Goal: Information Seeking & Learning: Learn about a topic

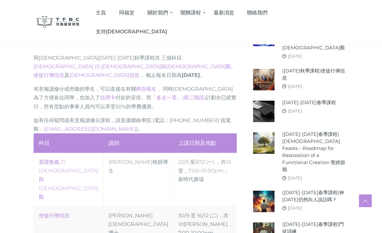
scroll to position [217, 0]
click at [53, 212] on link "使徒行傳信息" at bounding box center [54, 215] width 31 height 6
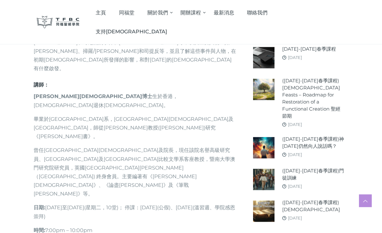
scroll to position [331, 0]
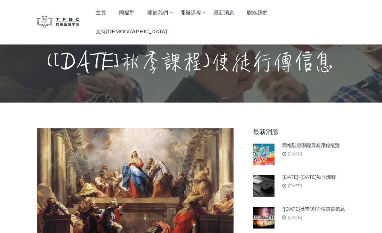
scroll to position [0, 0]
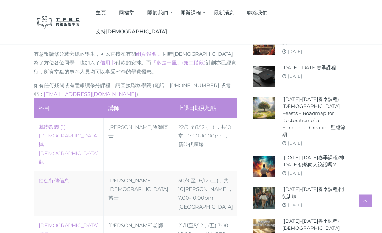
scroll to position [253, 0]
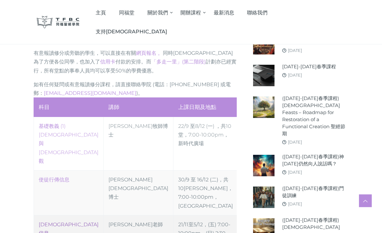
click at [52, 222] on link "傳道書信息" at bounding box center [69, 229] width 60 height 15
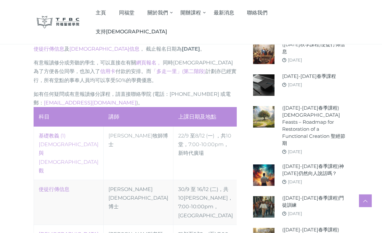
scroll to position [244, 0]
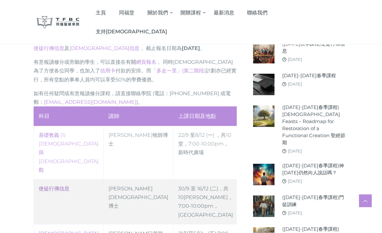
click at [52, 186] on link "使徒行傳信息" at bounding box center [54, 189] width 31 height 6
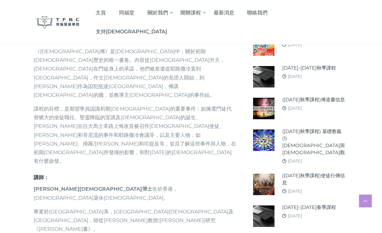
scroll to position [232, 0]
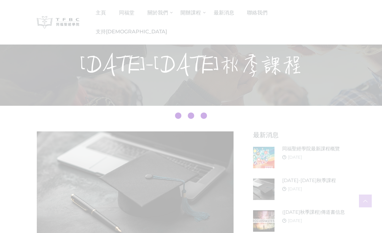
scroll to position [264, 0]
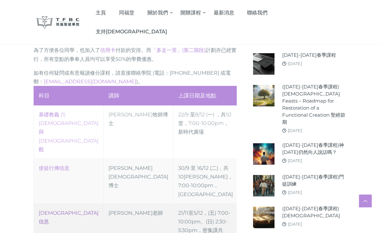
click at [48, 210] on link "傳道書信息" at bounding box center [69, 217] width 60 height 15
click at [51, 210] on link "傳道書信息" at bounding box center [69, 217] width 60 height 15
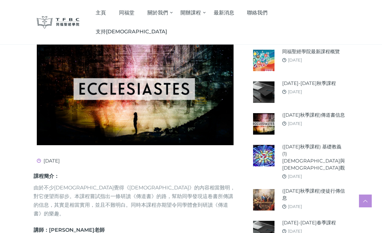
scroll to position [96, 0]
